Goal: Find specific page/section: Find specific page/section

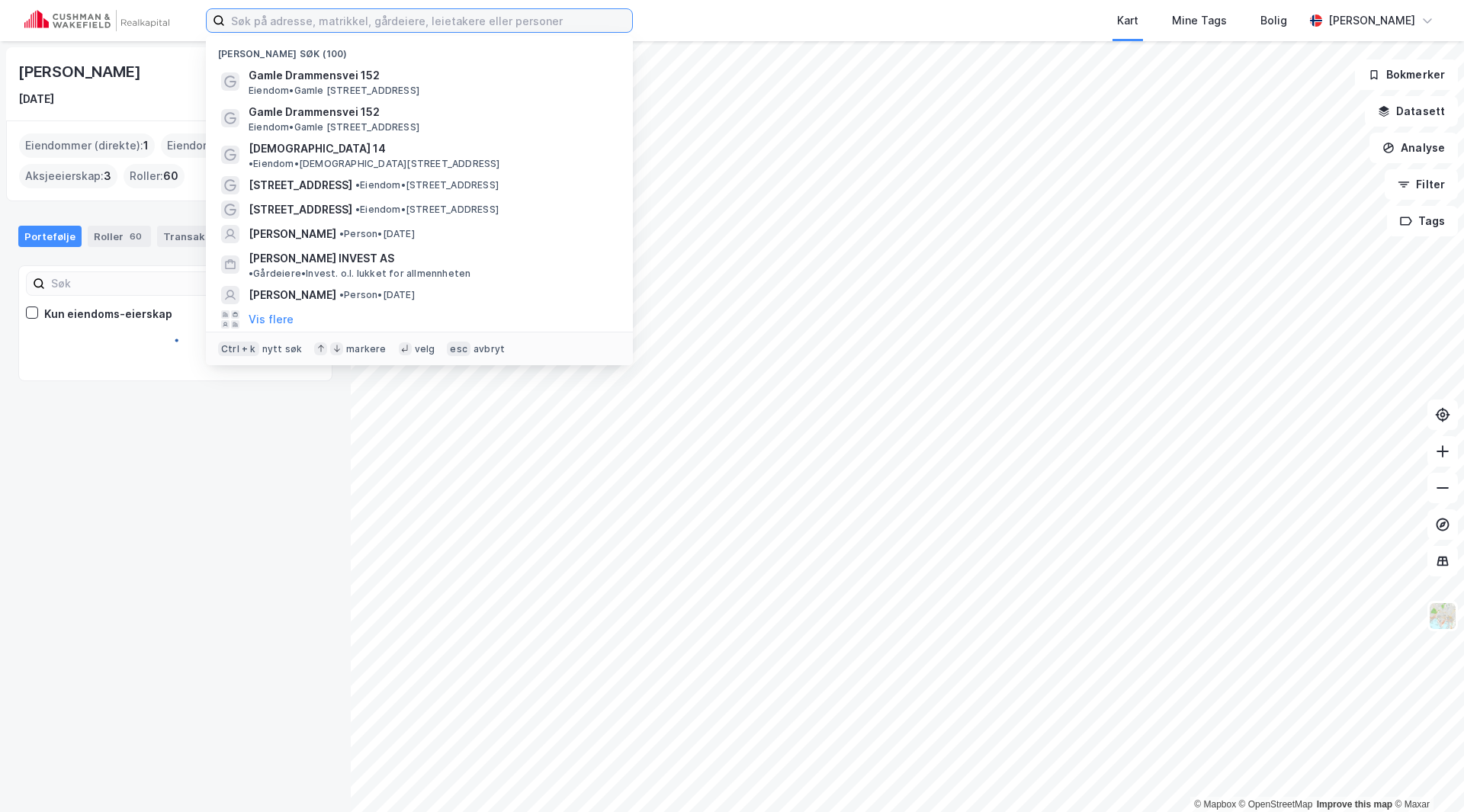
click at [355, 19] on input at bounding box center [429, 21] width 408 height 23
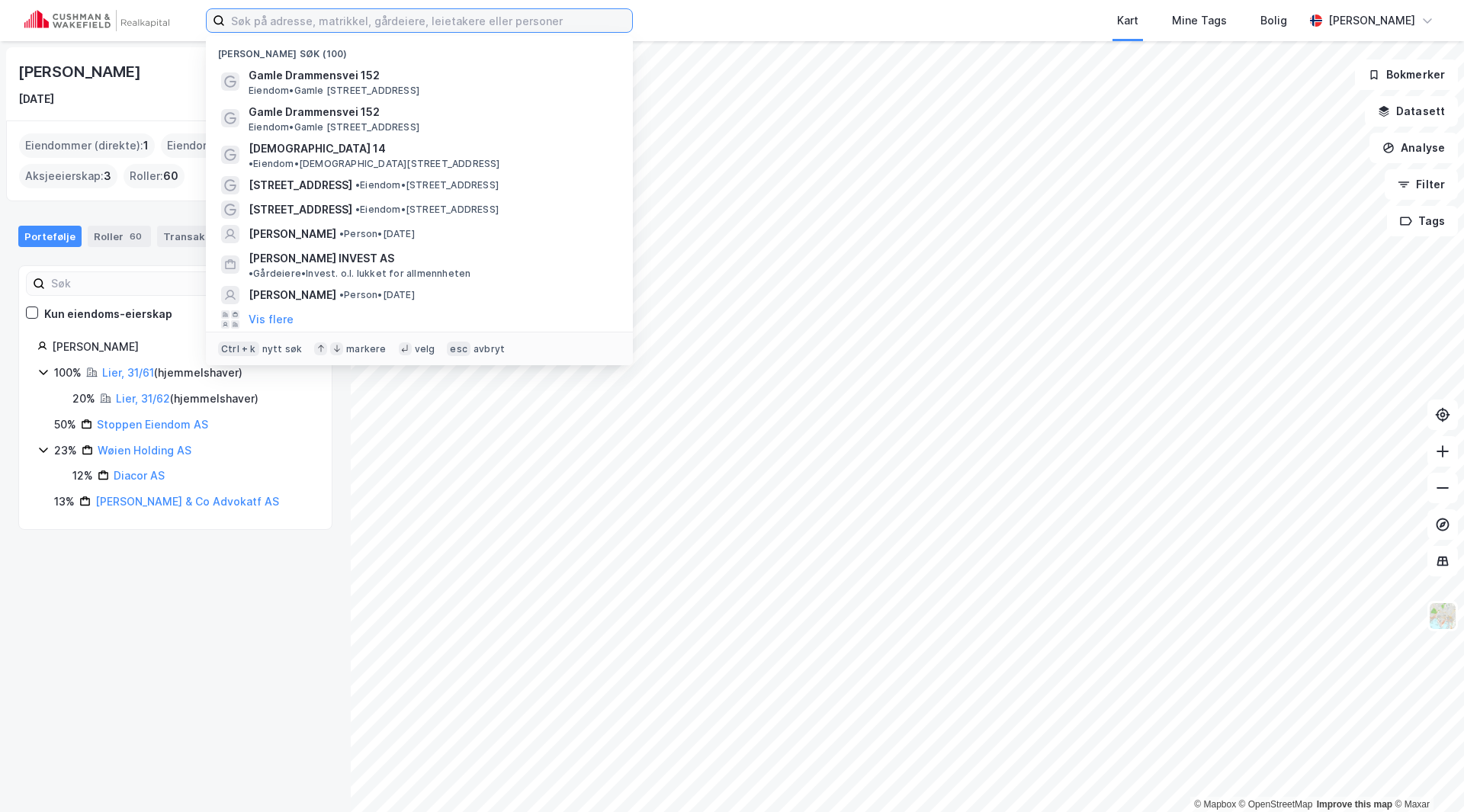
click at [346, 26] on input at bounding box center [429, 21] width 408 height 23
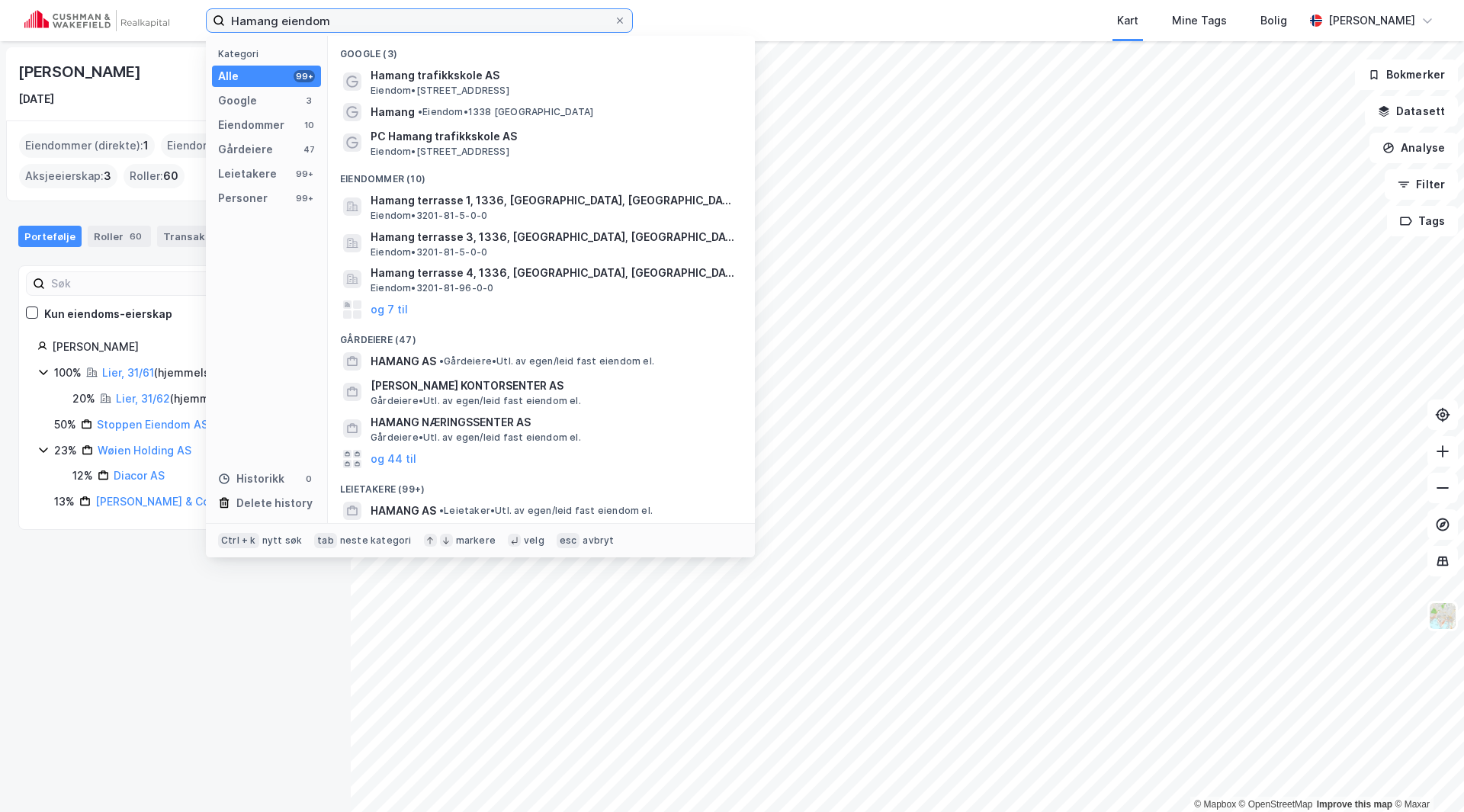
type input "Hamang eiendom"
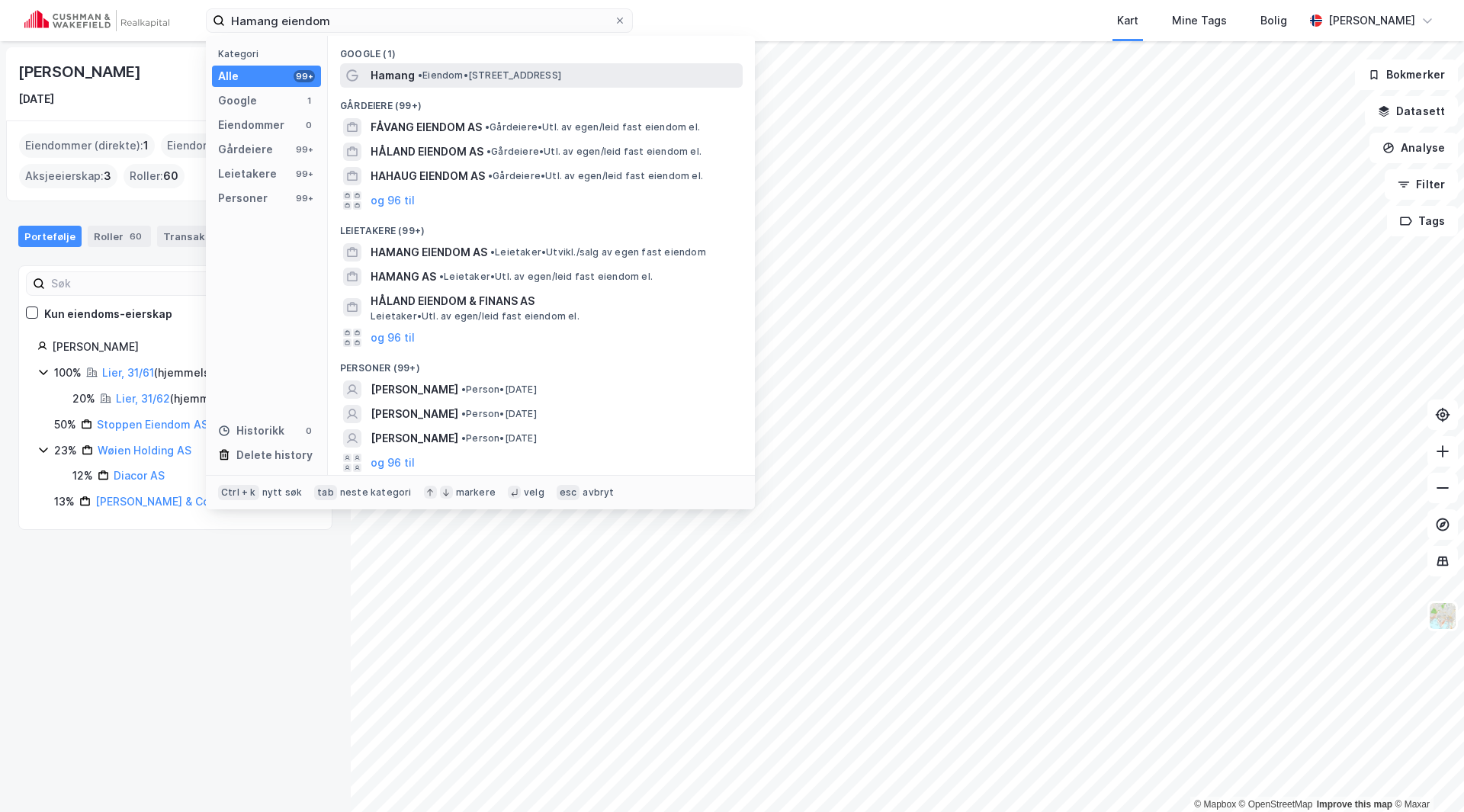
click at [407, 73] on span "Hamang" at bounding box center [393, 75] width 44 height 18
